Goal: Find specific page/section: Find specific page/section

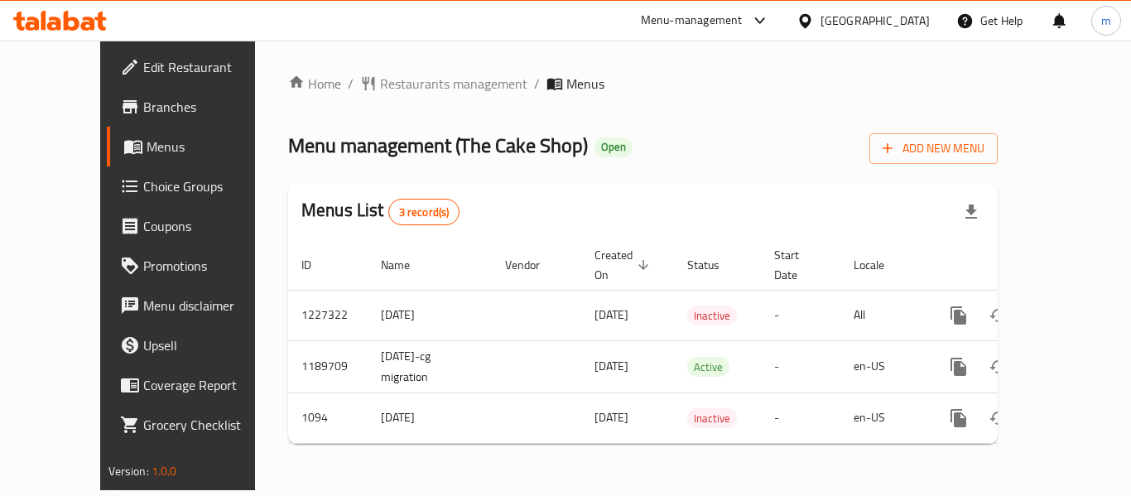
click at [388, 74] on span "Restaurants management" at bounding box center [453, 84] width 147 height 20
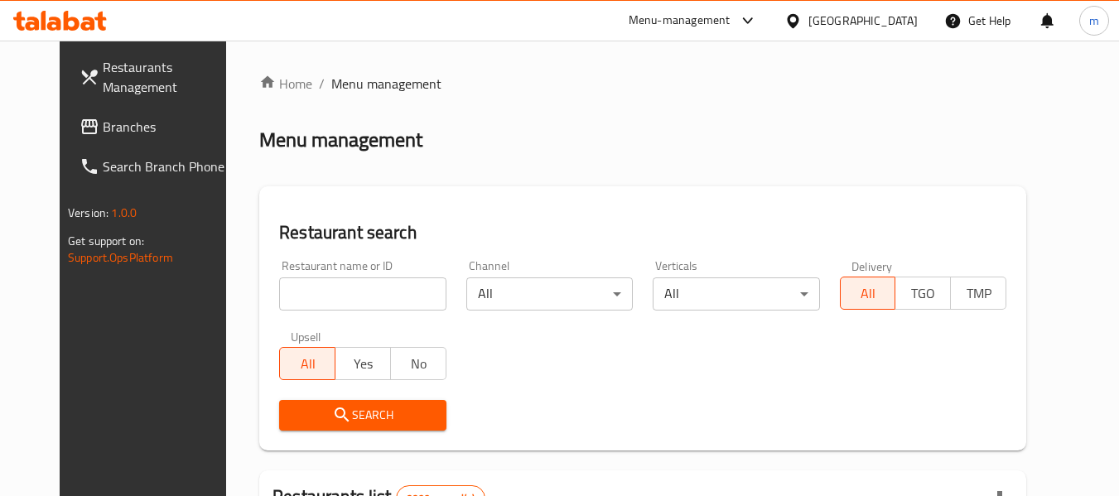
click at [391, 299] on input "search" at bounding box center [362, 293] width 166 height 33
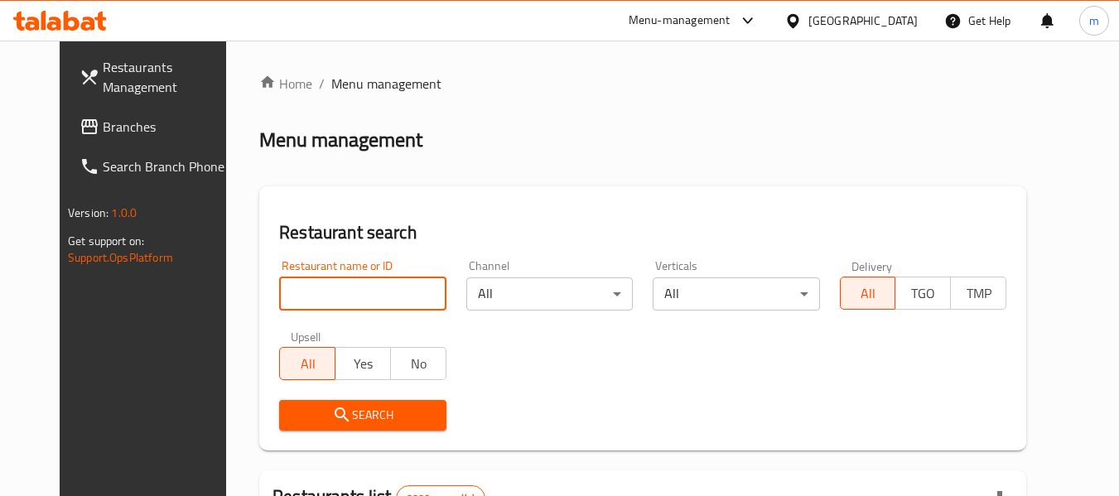
paste input "323"
type input "323"
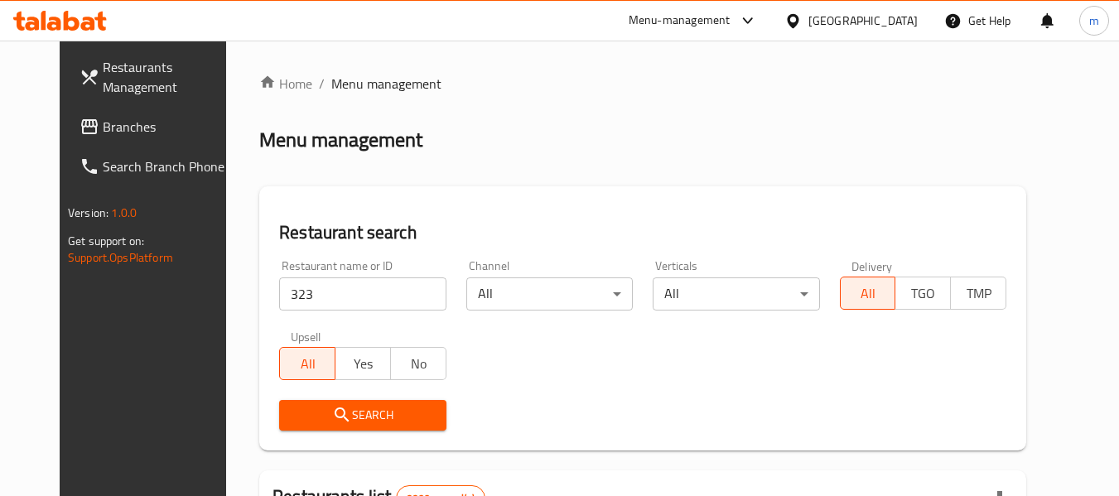
click at [402, 419] on span "Search" at bounding box center [362, 415] width 140 height 21
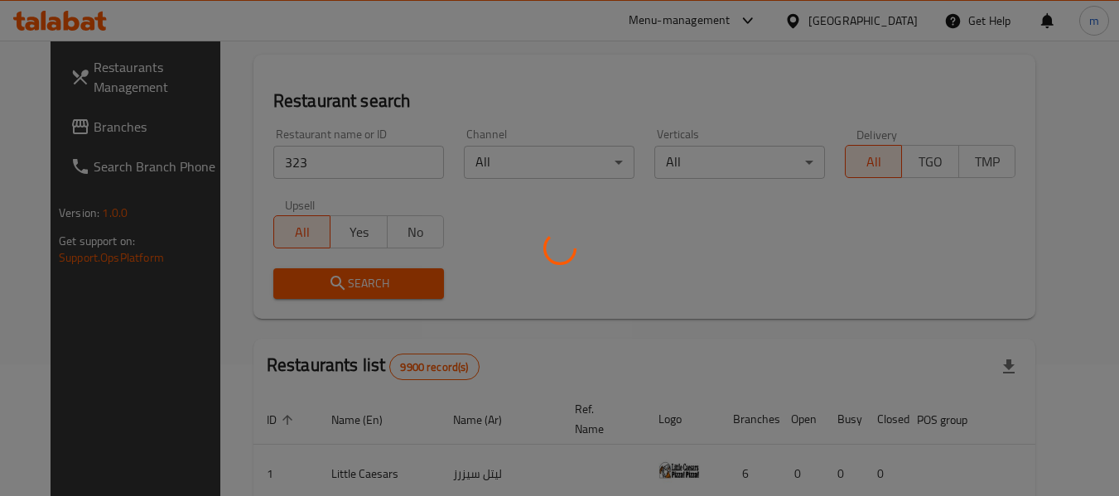
scroll to position [166, 0]
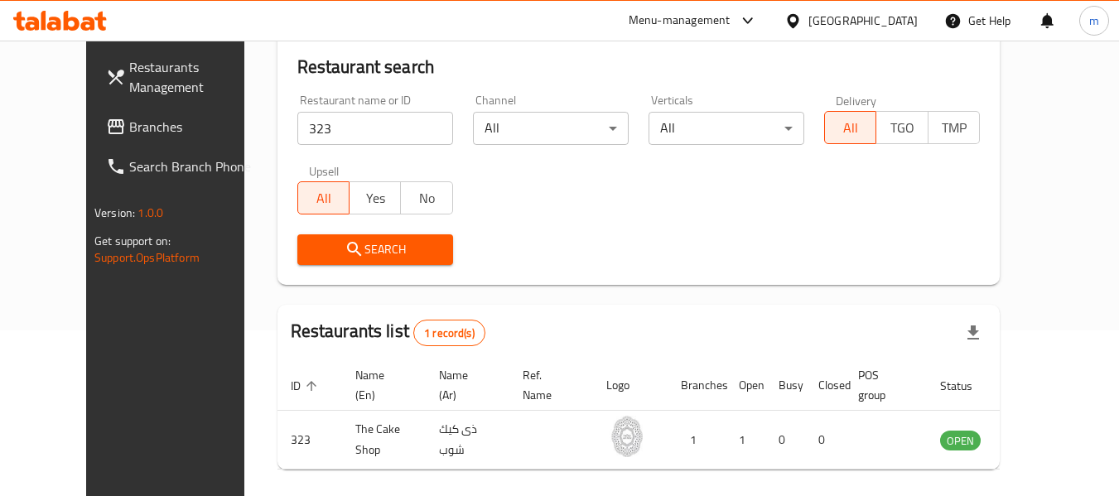
click at [798, 14] on icon at bounding box center [793, 20] width 12 height 14
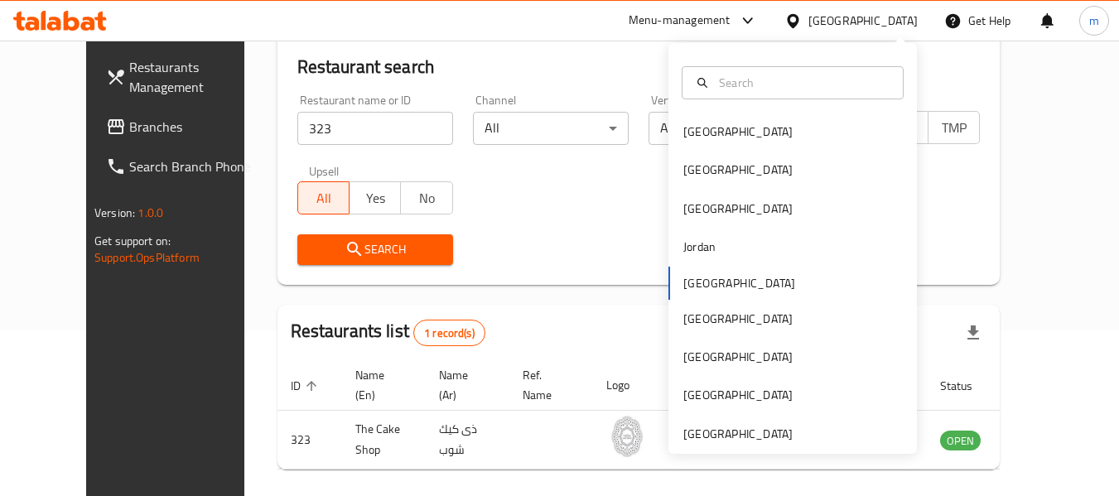
click at [742, 445] on div "[GEOGRAPHIC_DATA] [GEOGRAPHIC_DATA] [GEOGRAPHIC_DATA] [GEOGRAPHIC_DATA] [GEOGRA…" at bounding box center [792, 248] width 248 height 411
click at [748, 421] on div "[GEOGRAPHIC_DATA]" at bounding box center [738, 434] width 136 height 38
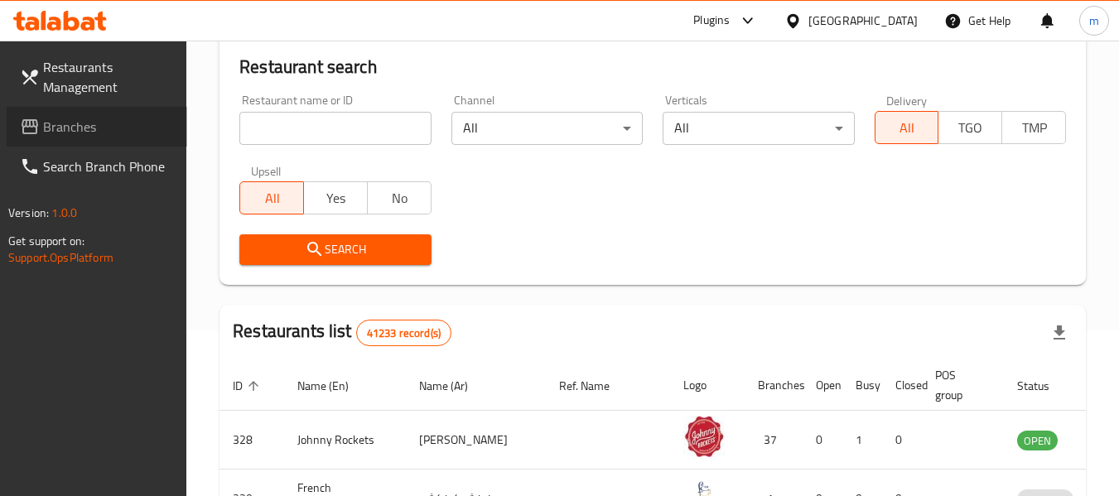
click at [66, 121] on span "Branches" at bounding box center [108, 127] width 131 height 20
